Goal: Task Accomplishment & Management: Use online tool/utility

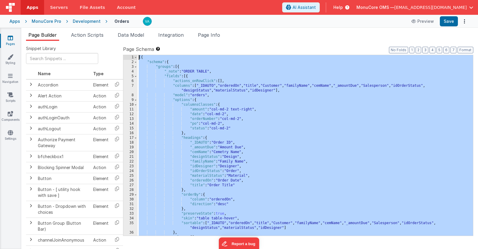
drag, startPoint x: 151, startPoint y: 232, endPoint x: 138, endPoint y: -47, distance: 279.9
click at [138, 0] on html "Apps Servers File Assets Account Some FUTURE Slot AI Assistant Help MonuCore OM…" at bounding box center [239, 124] width 478 height 249
click at [249, 165] on div "[{ "schema" : { "groups" : [{ "_note" : "ORDER TABLE" , "fields" : [{ "actions_…" at bounding box center [306, 150] width 336 height 190
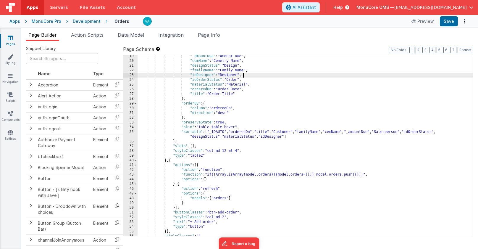
scroll to position [108, 0]
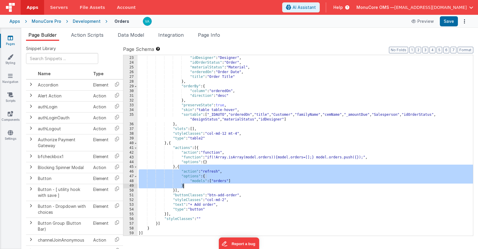
drag, startPoint x: 180, startPoint y: 167, endPoint x: 190, endPoint y: 186, distance: 20.9
click at [190, 186] on div ""familyName" : "Family Name" , "idDesigner" : "Designer" , "idOrderStatus" : "O…" at bounding box center [306, 146] width 336 height 190
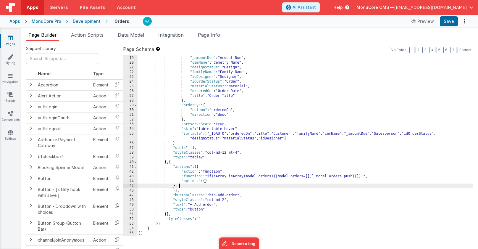
paste textarea
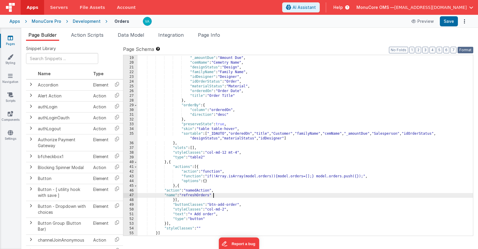
click at [465, 50] on button "Format" at bounding box center [466, 50] width 16 height 7
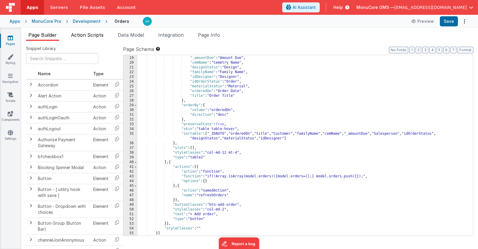
click at [86, 34] on span "Action Scripts" at bounding box center [87, 35] width 33 height 6
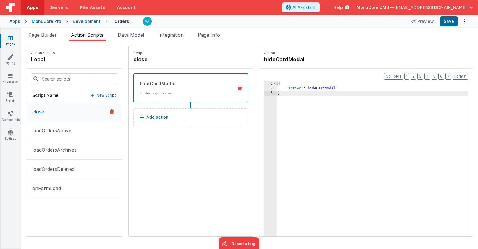
click at [97, 95] on p "New Script" at bounding box center [107, 95] width 20 height 6
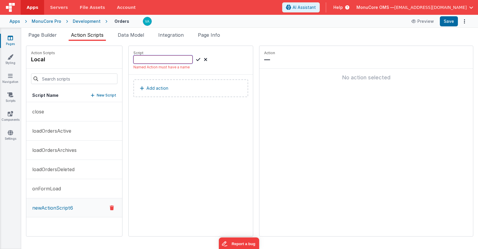
paste input "addTempOrder"
type input "addTempOrder"
click at [153, 82] on button "Add action" at bounding box center [190, 82] width 115 height 18
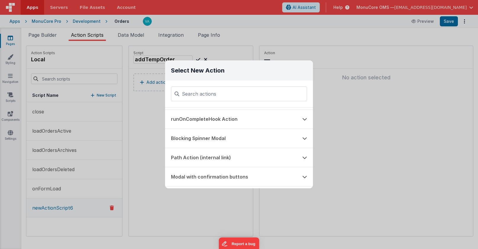
scroll to position [0, 0]
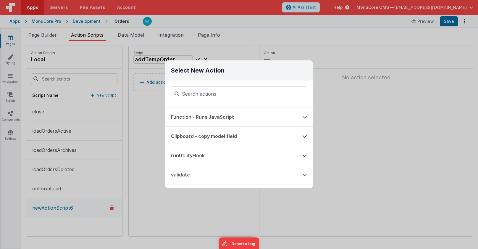
click at [239, 119] on button "Function - Runs JavaScript" at bounding box center [230, 116] width 131 height 19
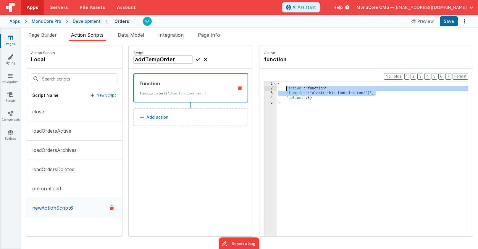
drag, startPoint x: 367, startPoint y: 94, endPoint x: 270, endPoint y: 88, distance: 97.2
click at [277, 88] on div "{ "action" : "function" , "function" : "alert('this function ran!')" , "options…" at bounding box center [381, 172] width 209 height 183
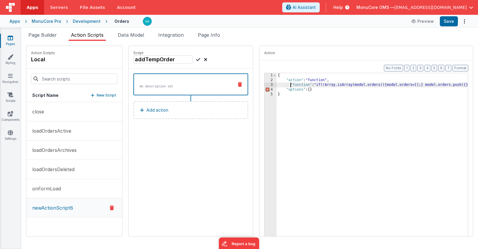
click at [277, 85] on div "{ "action" : "function" , "function" : "if(!Array.isArray(model.orders)){model.…" at bounding box center [381, 164] width 209 height 183
click at [461, 69] on button "Format" at bounding box center [461, 68] width 16 height 7
click at [305, 99] on div "{ "action" : "function" , "function" : "if(!Array.isArray(model.orders)){model.…" at bounding box center [381, 164] width 209 height 183
click at [459, 86] on div "{ "action" : "function" , "function" : "if(!Array.isArray(model.orders)){model.…" at bounding box center [381, 164] width 209 height 183
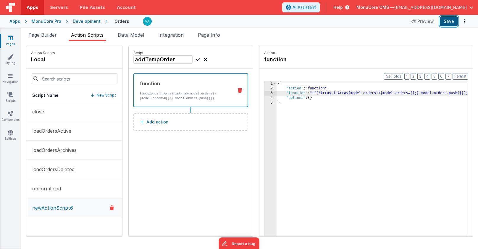
click at [447, 22] on button "Save" at bounding box center [449, 21] width 18 height 10
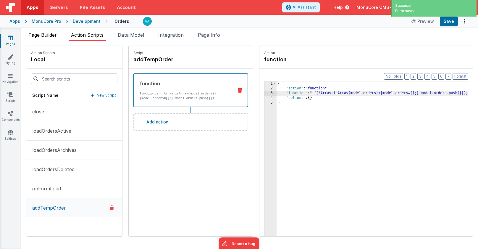
click at [40, 34] on span "Page Builder" at bounding box center [42, 35] width 28 height 6
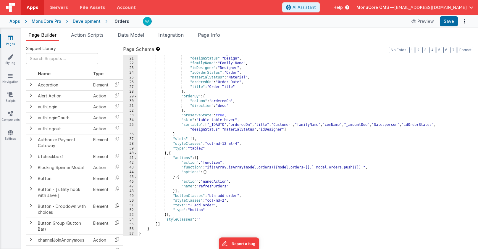
scroll to position [99, 0]
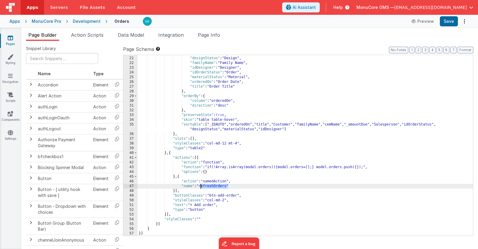
drag, startPoint x: 228, startPoint y: 187, endPoint x: 201, endPoint y: 188, distance: 27.5
click at [201, 188] on div ""cemName" : "Cemetry Name" , "designStatus" : "Design" , "familyName" : "Family…" at bounding box center [306, 146] width 336 height 190
click at [447, 21] on button "Save" at bounding box center [449, 21] width 18 height 10
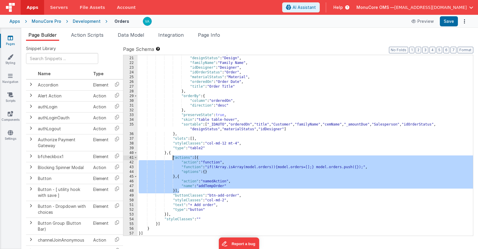
drag, startPoint x: 181, startPoint y: 191, endPoint x: 173, endPoint y: 157, distance: 35.0
click at [173, 157] on div ""cemName" : "Cemetry Name" , "designStatus" : "Design" , "familyName" : "Family…" at bounding box center [306, 146] width 336 height 190
paste textarea
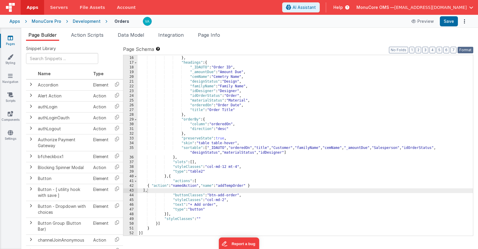
click at [472, 51] on button "Format" at bounding box center [466, 50] width 16 height 7
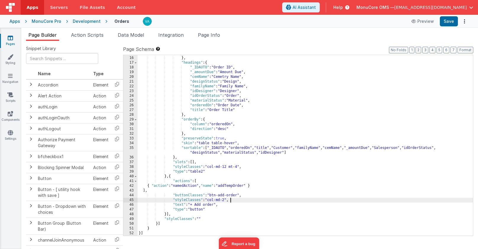
click at [257, 200] on div ""status" : "col-md-2" } , "headings" : { "_IDAUTO" : "Order ID" , "_amountDue" …" at bounding box center [306, 146] width 336 height 190
click at [450, 20] on button "Save" at bounding box center [449, 21] width 18 height 10
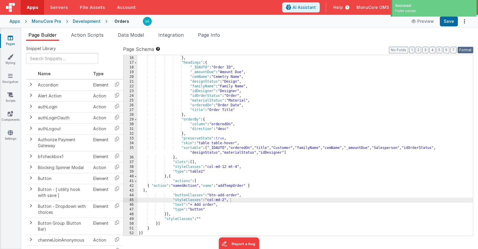
click at [466, 51] on button "Format" at bounding box center [466, 50] width 16 height 7
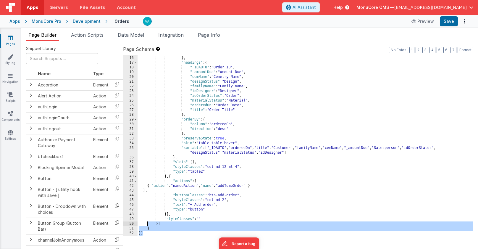
scroll to position [0, 0]
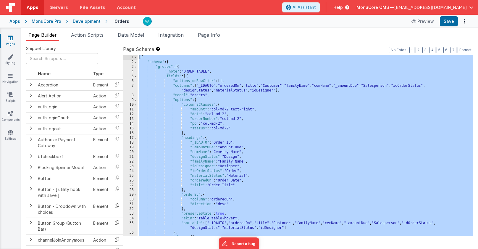
drag, startPoint x: 149, startPoint y: 234, endPoint x: 122, endPoint y: -30, distance: 265.9
click at [122, 0] on html "Apps Servers File Assets Account Some FUTURE Slot AI Assistant Help MonuCore OM…" at bounding box center [239, 124] width 478 height 249
click at [256, 133] on div "[{ "schema" : { "groups" : [{ "_note" : "ORDER TABLE" , "fields" : [{ "actions_…" at bounding box center [306, 150] width 336 height 190
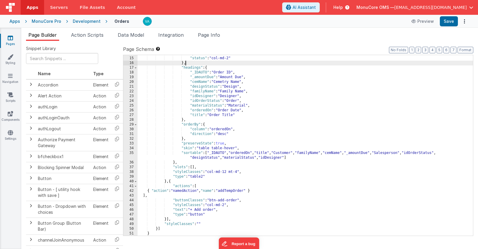
scroll to position [73, 0]
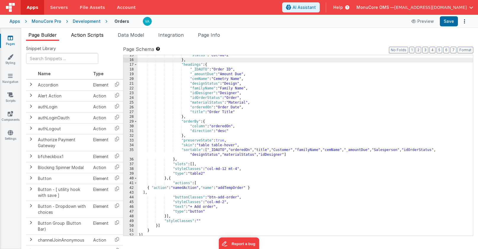
click at [87, 35] on span "Action Scripts" at bounding box center [87, 35] width 33 height 6
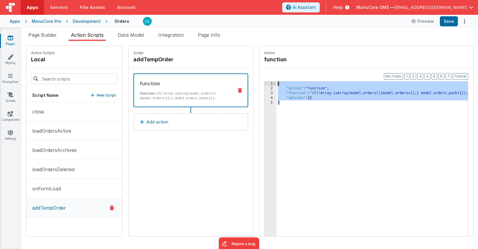
drag, startPoint x: 310, startPoint y: 104, endPoint x: 247, endPoint y: 76, distance: 69.0
click at [260, 76] on div "Format 7 6 5 4 3 2 1 No Folds 1 2 3 4 5 { "action" : "function" , "function" : …" at bounding box center [367, 164] width 214 height 190
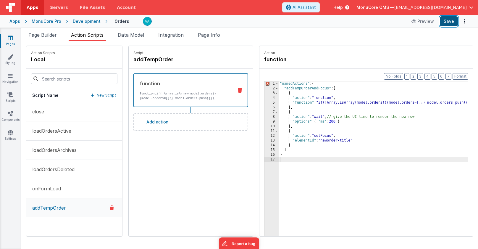
click at [452, 21] on button "Save" at bounding box center [449, 21] width 18 height 10
click at [45, 35] on span "Page Builder" at bounding box center [42, 35] width 28 height 6
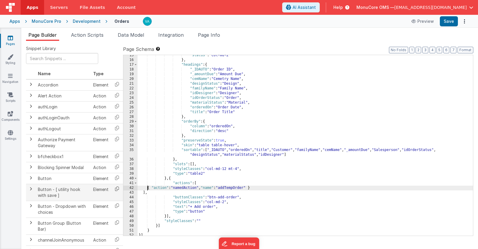
drag, startPoint x: 146, startPoint y: 188, endPoint x: 119, endPoint y: 188, distance: 27.8
click at [119, 188] on div "Snippet Library Name Type Accordion Element Alert Action Action authLogin Actio…" at bounding box center [249, 150] width 447 height 208
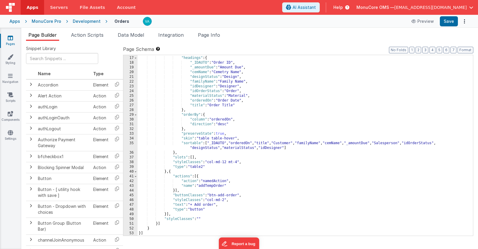
click at [292, 183] on div "} , "headings" : { "_IDAUTO" : "Order ID" , "_amountDue" : "Amount Due" , "cemN…" at bounding box center [306, 146] width 336 height 190
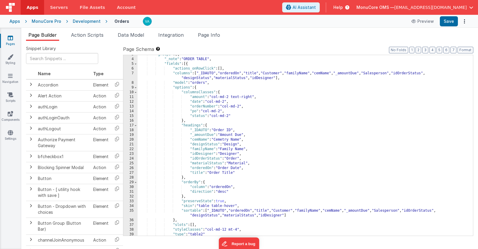
scroll to position [11, 0]
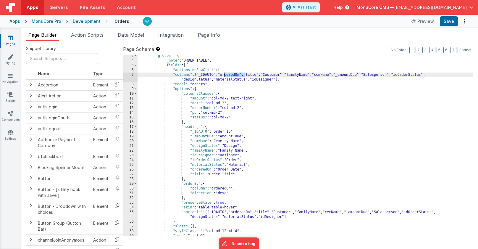
drag, startPoint x: 245, startPoint y: 75, endPoint x: 222, endPoint y: 75, distance: 22.8
click at [222, 75] on div ""groups" : [{ "_note" : "ORDER TABLE" , "fields" : [{ "actions_onRowClick" : [ …" at bounding box center [306, 149] width 336 height 190
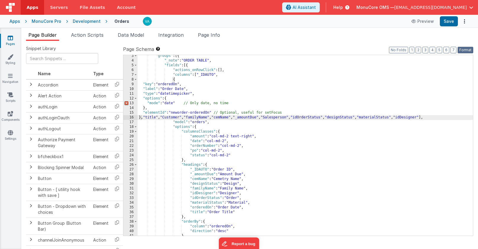
click at [464, 50] on button "Format" at bounding box center [466, 50] width 16 height 7
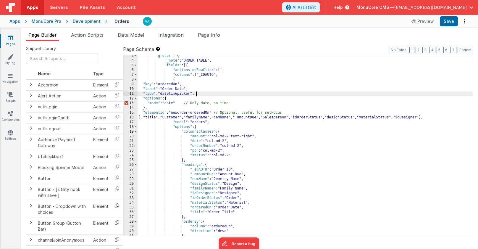
click at [211, 95] on div ""groups" : [{ "_note" : "ORDER TABLE" , "fields" : [{ "actions_onRowClick" : [ …" at bounding box center [306, 149] width 336 height 190
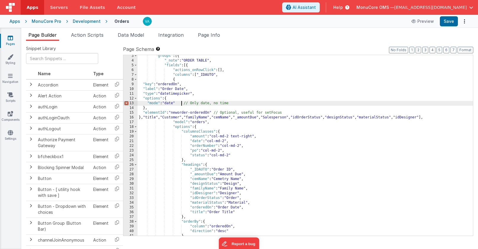
click at [182, 103] on div ""groups" : [{ "_note" : "ORDER TABLE" , "fields" : [{ "actions_onRowClick" : [ …" at bounding box center [306, 149] width 336 height 190
drag, startPoint x: 254, startPoint y: 104, endPoint x: 178, endPoint y: 102, distance: 76.1
click at [178, 102] on div ""groups" : [{ "_note" : "ORDER TABLE" , "fields" : [{ "actions_onRowClick" : [ …" at bounding box center [306, 149] width 336 height 190
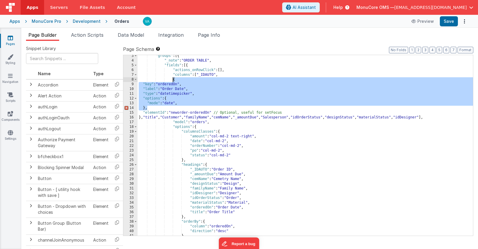
drag, startPoint x: 160, startPoint y: 109, endPoint x: 173, endPoint y: 80, distance: 31.0
click at [173, 80] on div ""groups" : [{ "_note" : "ORDER TABLE" , "fields" : [{ "actions_onRowClick" : [ …" at bounding box center [306, 149] width 336 height 190
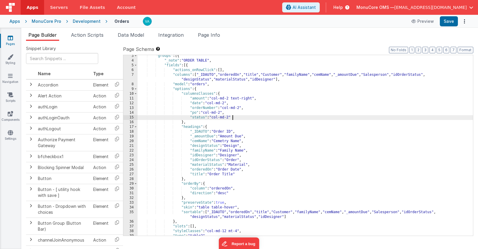
click at [285, 119] on div ""groups" : [{ "_note" : "ORDER TABLE" , "fields" : [{ "actions_onRowClick" : [ …" at bounding box center [306, 149] width 336 height 190
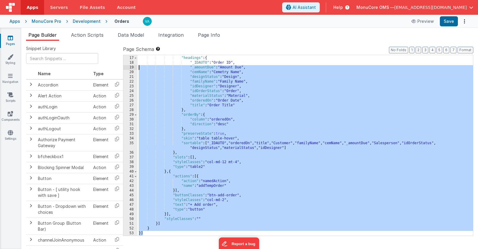
scroll to position [0, 0]
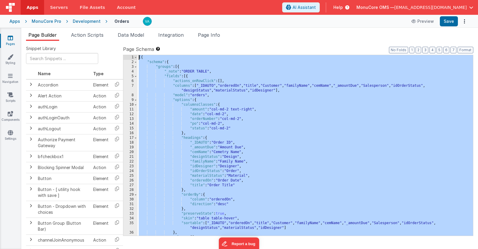
drag, startPoint x: 144, startPoint y: 235, endPoint x: 128, endPoint y: -31, distance: 266.2
click at [128, 0] on html "Apps Servers File Assets Account Some FUTURE Slot AI Assistant Help MonuCore OM…" at bounding box center [239, 124] width 478 height 249
click at [192, 123] on div "[{ "schema" : { "groups" : [{ "_note" : "ORDER TABLE" , "fields" : [{ "actions_…" at bounding box center [306, 150] width 336 height 190
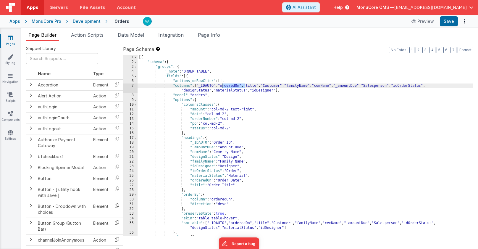
drag, startPoint x: 245, startPoint y: 86, endPoint x: 222, endPoint y: 87, distance: 22.8
click at [222, 87] on div "[{ "schema" : { "groups" : [{ "_note" : "ORDER TABLE" , "fields" : [{ "actions_…" at bounding box center [306, 150] width 336 height 190
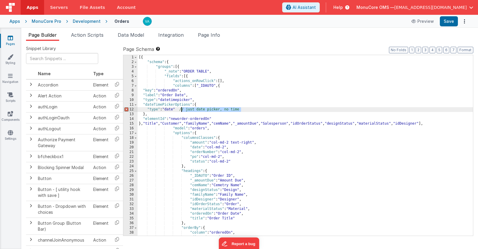
drag, startPoint x: 248, startPoint y: 109, endPoint x: 178, endPoint y: 109, distance: 69.2
click at [178, 109] on div "[{ "schema" : { "groups" : [{ "_note" : "ORDER TABLE" , "fields" : [{ "actions_…" at bounding box center [306, 150] width 336 height 190
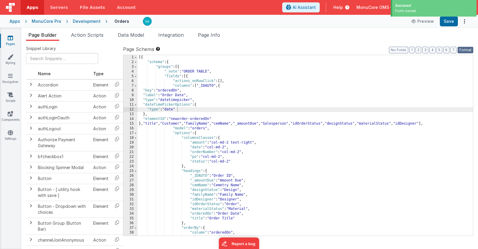
click at [467, 49] on button "Format" at bounding box center [466, 50] width 16 height 7
click at [448, 24] on button "Save" at bounding box center [449, 21] width 18 height 10
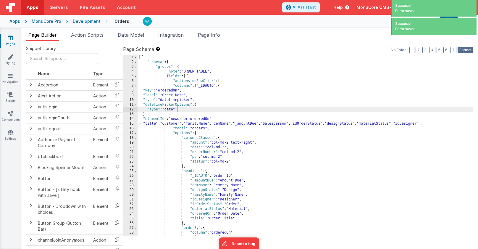
click at [468, 52] on button "Format" at bounding box center [466, 50] width 16 height 7
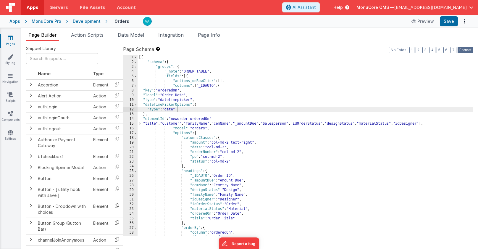
click at [467, 50] on button "Format" at bounding box center [466, 50] width 16 height 7
click at [217, 104] on div "[{ "schema" : { "groups" : [{ "_note" : "ORDER TABLE" , "fields" : [{ "actions_…" at bounding box center [306, 150] width 336 height 190
click at [236, 105] on div "[{ "schema" : { "groups" : [{ "_note" : "ORDER TABLE" , "fields" : [{ "actions_…" at bounding box center [306, 150] width 336 height 190
click at [464, 50] on button "Format" at bounding box center [466, 50] width 16 height 7
click at [224, 108] on div "[{ "schema" : { "groups" : [{ "_note" : "ORDER TABLE" , "fields" : [{ "actions_…" at bounding box center [306, 150] width 336 height 190
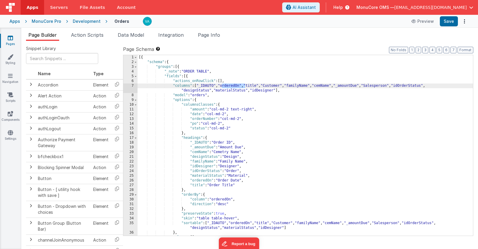
click at [252, 144] on div "[{ "schema" : { "groups" : [{ "_note" : "ORDER TABLE" , "fields" : [{ "actions_…" at bounding box center [306, 150] width 336 height 190
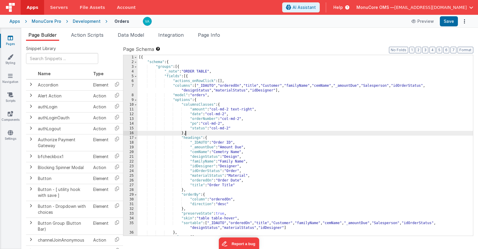
click at [202, 134] on div "[{ "schema" : { "groups" : [{ "_note" : "ORDER TABLE" , "fields" : [{ "actions_…" at bounding box center [306, 150] width 336 height 190
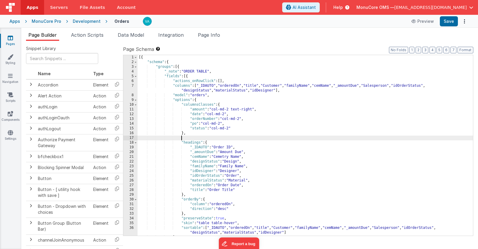
paste textarea
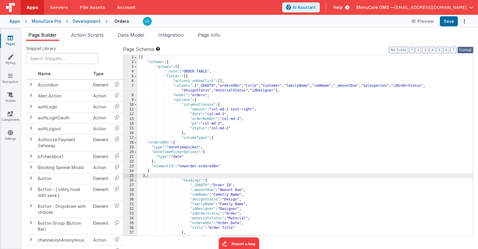
click at [465, 47] on button "Format" at bounding box center [466, 50] width 16 height 7
click at [449, 22] on button "Save" at bounding box center [449, 21] width 18 height 10
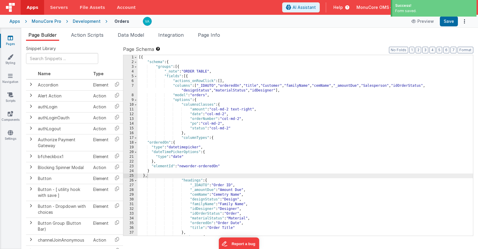
click at [437, 112] on div "[{ "schema" : { "groups" : [{ "_note" : "ORDER TABLE" , "fields" : [{ "actions_…" at bounding box center [306, 150] width 336 height 190
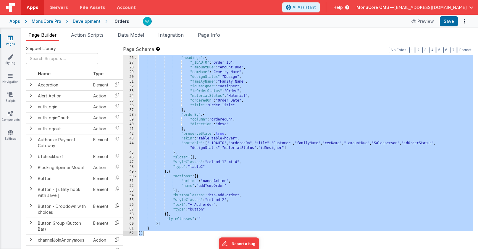
scroll to position [123, 0]
drag, startPoint x: 140, startPoint y: 58, endPoint x: 251, endPoint y: 267, distance: 236.6
click at [251, 249] on html "Apps Servers File Assets Account Some FUTURE Slot AI Assistant Help MonuCore OM…" at bounding box center [239, 124] width 478 height 249
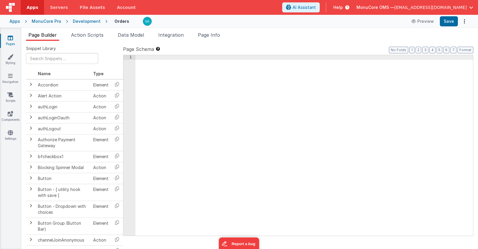
scroll to position [279, 0]
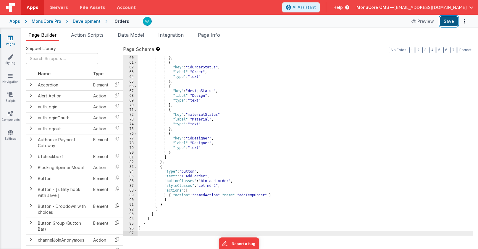
click at [445, 21] on button "Save" at bounding box center [449, 21] width 18 height 10
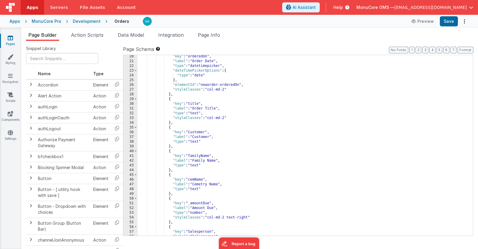
scroll to position [0, 0]
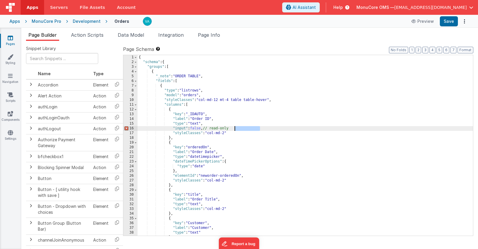
drag, startPoint x: 270, startPoint y: 128, endPoint x: 232, endPoint y: 128, distance: 38.5
click at [232, 128] on div "{ "schema" : { "groups" : [ { "_note" : "ORDER TABLE" , "fields" : [ { "type" :…" at bounding box center [306, 150] width 336 height 190
click at [446, 22] on button "Save" at bounding box center [449, 21] width 18 height 10
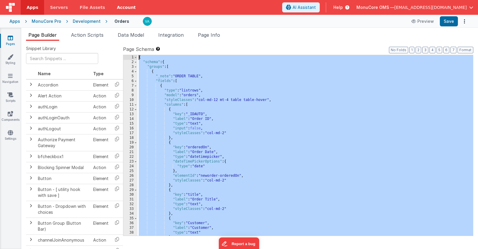
drag, startPoint x: 142, startPoint y: 219, endPoint x: 128, endPoint y: 10, distance: 209.4
click at [128, 10] on div "Apps Servers File Assets Account Some FUTURE Slot AI Assistant Help MonuCore OM…" at bounding box center [239, 124] width 478 height 249
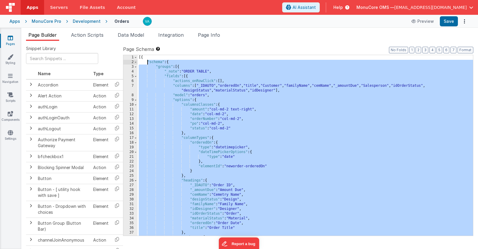
drag, startPoint x: 157, startPoint y: 226, endPoint x: 148, endPoint y: 62, distance: 163.9
click at [148, 62] on div "[{ "schema" : { "groups" : [{ "_note" : "ORDER TABLE" , "fields" : [{ "actions_…" at bounding box center [306, 150] width 336 height 190
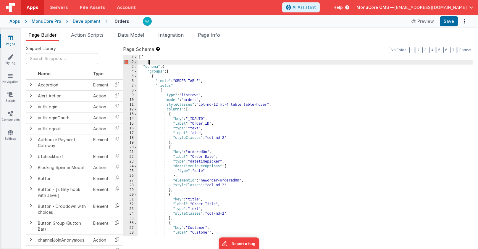
drag, startPoint x: 152, startPoint y: 62, endPoint x: 137, endPoint y: 62, distance: 14.2
click at [137, 62] on div "1 2 3 4 5 6 7 8 9 10 11 12 13 14 15 16 17 18 19 20 21 22 23 24 25 26 27 28 29 3…" at bounding box center [298, 145] width 350 height 181
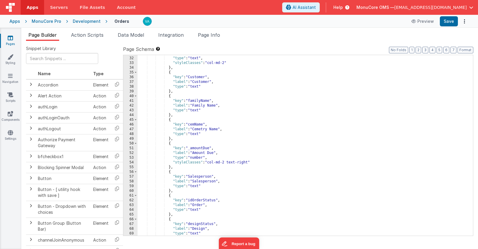
scroll to position [279, 0]
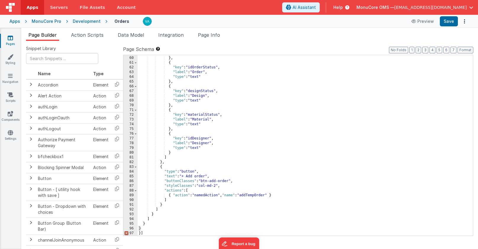
click at [144, 229] on div ""type" : "text" } , { "key" : "idOrderStatus" , "label" : "Order" , "type" : "t…" at bounding box center [306, 146] width 336 height 190
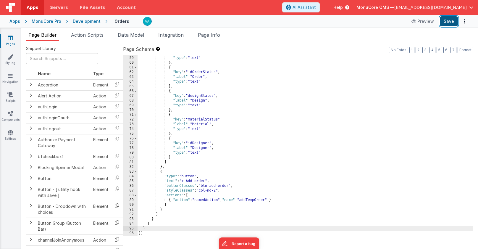
click at [451, 22] on button "Save" at bounding box center [449, 21] width 18 height 10
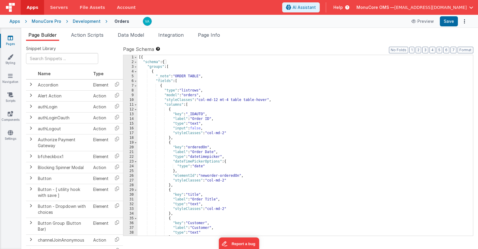
scroll to position [0, 0]
click at [464, 50] on button "Format" at bounding box center [466, 50] width 16 height 7
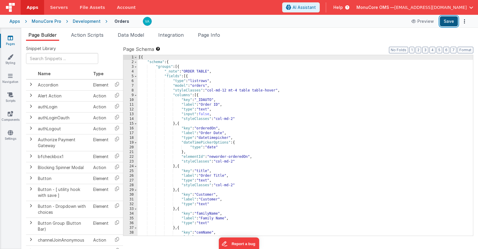
click at [452, 22] on button "Save" at bounding box center [449, 21] width 18 height 10
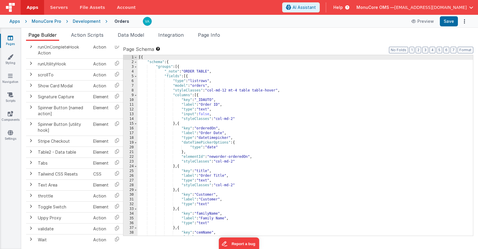
scroll to position [745, 0]
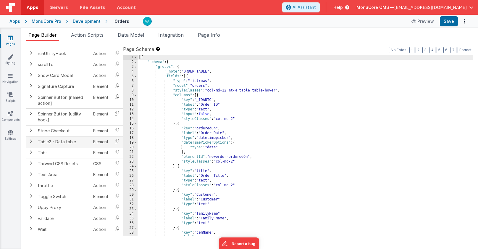
click at [31, 141] on span at bounding box center [30, 141] width 5 height 5
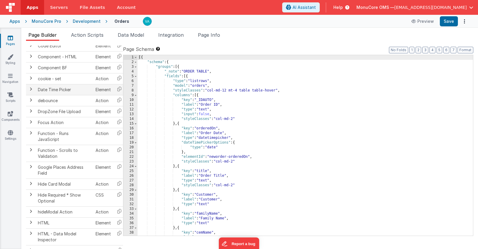
scroll to position [0, 0]
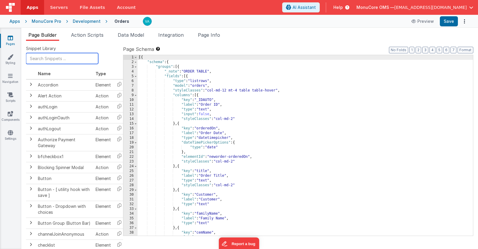
click at [60, 58] on input "text" at bounding box center [62, 58] width 72 height 11
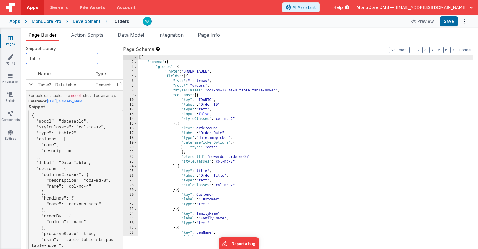
scroll to position [78, 0]
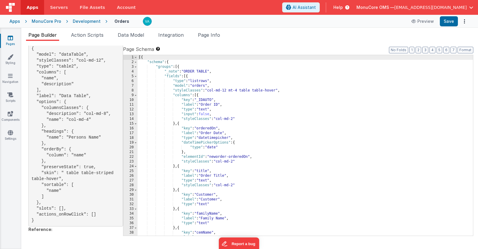
type input "table"
click at [237, 174] on div "[{ "schema" : { "groups" : [{ "_note" : "ORDER TABLE" , "fields" : [{ "type" : …" at bounding box center [306, 150] width 336 height 190
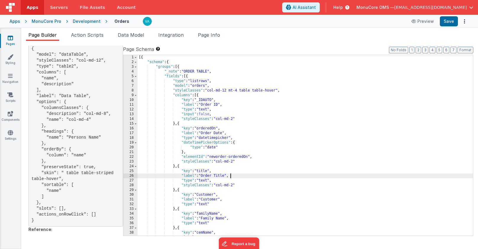
click at [237, 174] on div "[{ "schema" : { "groups" : [{ "_note" : "ORDER TABLE" , "fields" : [{ "type" : …" at bounding box center [306, 150] width 336 height 190
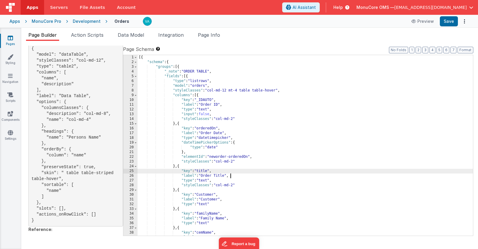
click at [239, 172] on div "[{ "schema" : { "groups" : [{ "_note" : "ORDER TABLE" , "fields" : [{ "type" : …" at bounding box center [306, 150] width 336 height 190
click at [293, 154] on div "[{ "schema" : { "groups" : [{ "_note" : "ORDER TABLE" , "fields" : [{ "type" : …" at bounding box center [306, 150] width 336 height 190
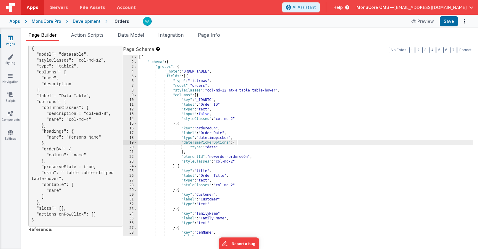
click at [295, 142] on div "[{ "schema" : { "groups" : [{ "_note" : "ORDER TABLE" , "fields" : [{ "type" : …" at bounding box center [306, 150] width 336 height 190
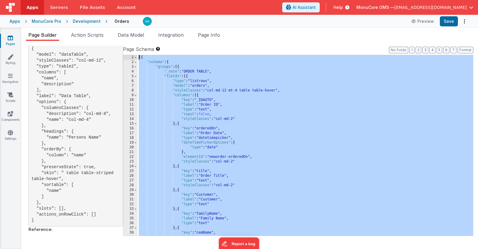
scroll to position [0, 0]
drag, startPoint x: 144, startPoint y: 233, endPoint x: 114, endPoint y: -47, distance: 282.4
click at [114, 0] on html "Apps Servers File Assets Account Some FUTURE Slot AI Assistant Help MonuCore OM…" at bounding box center [239, 124] width 478 height 249
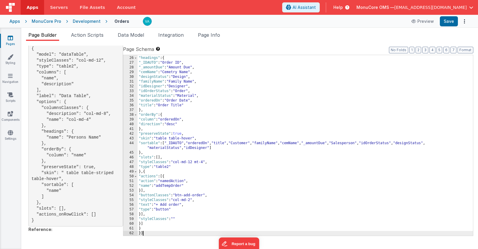
scroll to position [123, 0]
click at [469, 51] on button "Format" at bounding box center [466, 50] width 16 height 7
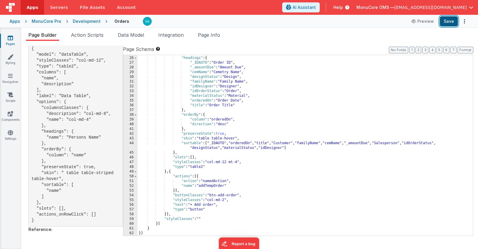
click at [449, 21] on button "Save" at bounding box center [449, 21] width 18 height 10
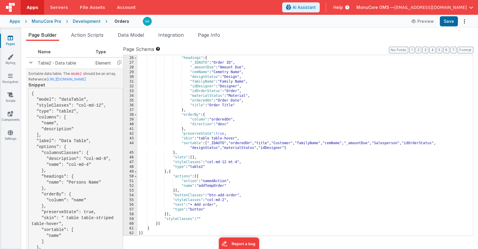
scroll to position [0, 0]
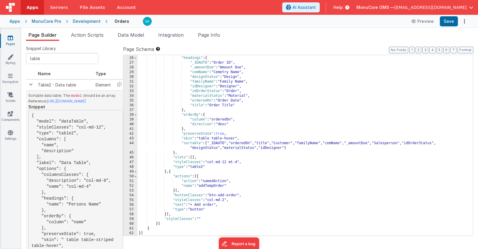
drag, startPoint x: 84, startPoint y: 105, endPoint x: 28, endPoint y: 101, distance: 56.1
click at [28, 101] on td "Sortable data table. The model should be an array. Reference: [URL][DOMAIN_NAME…" at bounding box center [75, 195] width 99 height 211
copy p "Reference: [URL][DOMAIN_NAME]"
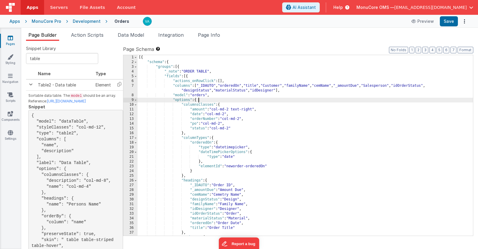
click at [211, 101] on div "[{ "schema" : { "groups" : [{ "_note" : "ORDER TABLE" , "fields" : [{ "actions_…" at bounding box center [306, 150] width 336 height 190
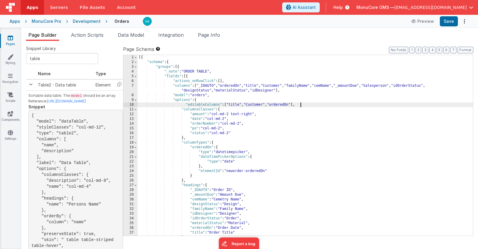
click at [186, 106] on div "[{ "schema" : { "groups" : [{ "_note" : "ORDER TABLE" , "fields" : [{ "actions_…" at bounding box center [306, 150] width 336 height 190
click at [444, 22] on button "Save" at bounding box center [449, 21] width 18 height 10
click at [273, 138] on div "[{ "schema" : { "groups" : [{ "_note" : "ORDER TABLE" , "fields" : [{ "actions_…" at bounding box center [306, 150] width 336 height 190
drag, startPoint x: 268, startPoint y: 104, endPoint x: 224, endPoint y: 103, distance: 44.1
click at [224, 103] on div "[{ "schema" : { "groups" : [{ "_note" : "ORDER TABLE" , "fields" : [{ "actions_…" at bounding box center [306, 150] width 336 height 190
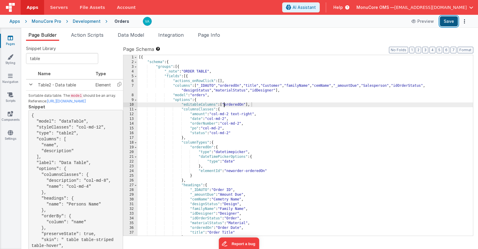
click at [447, 22] on button "Save" at bounding box center [449, 21] width 18 height 10
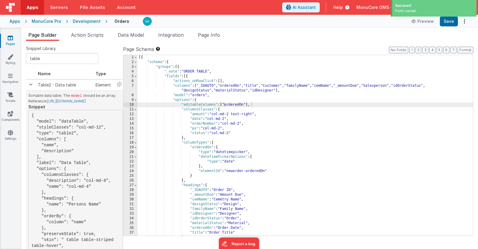
click at [55, 103] on link "[URL][DOMAIN_NAME]" at bounding box center [66, 101] width 39 height 4
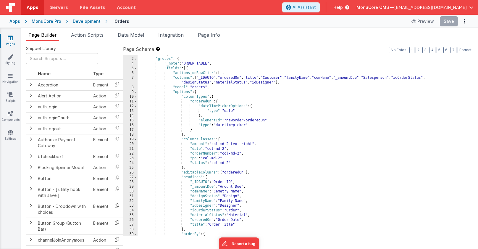
scroll to position [11, 0]
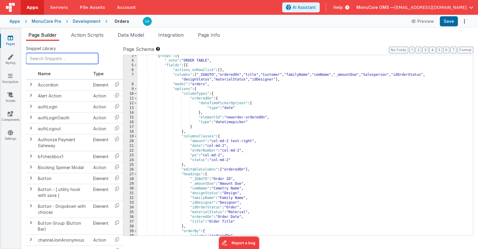
click at [48, 58] on input "text" at bounding box center [62, 58] width 72 height 11
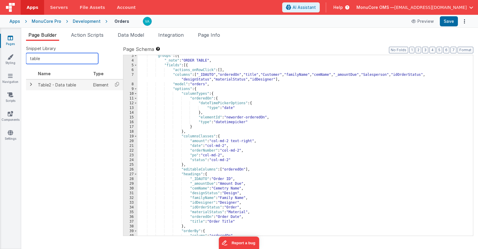
type input "table"
click at [33, 84] on span at bounding box center [30, 84] width 5 height 5
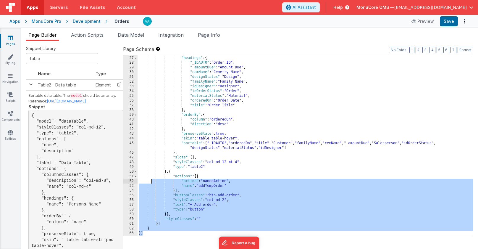
scroll to position [0, 0]
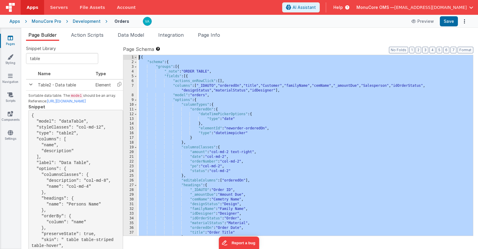
drag, startPoint x: 157, startPoint y: 233, endPoint x: 127, endPoint y: -36, distance: 271.3
click at [127, 0] on html "Apps Servers File Assets Account Some FUTURE Slot AI Assistant Help MonuCore OM…" at bounding box center [239, 124] width 478 height 249
